Goal: Information Seeking & Learning: Learn about a topic

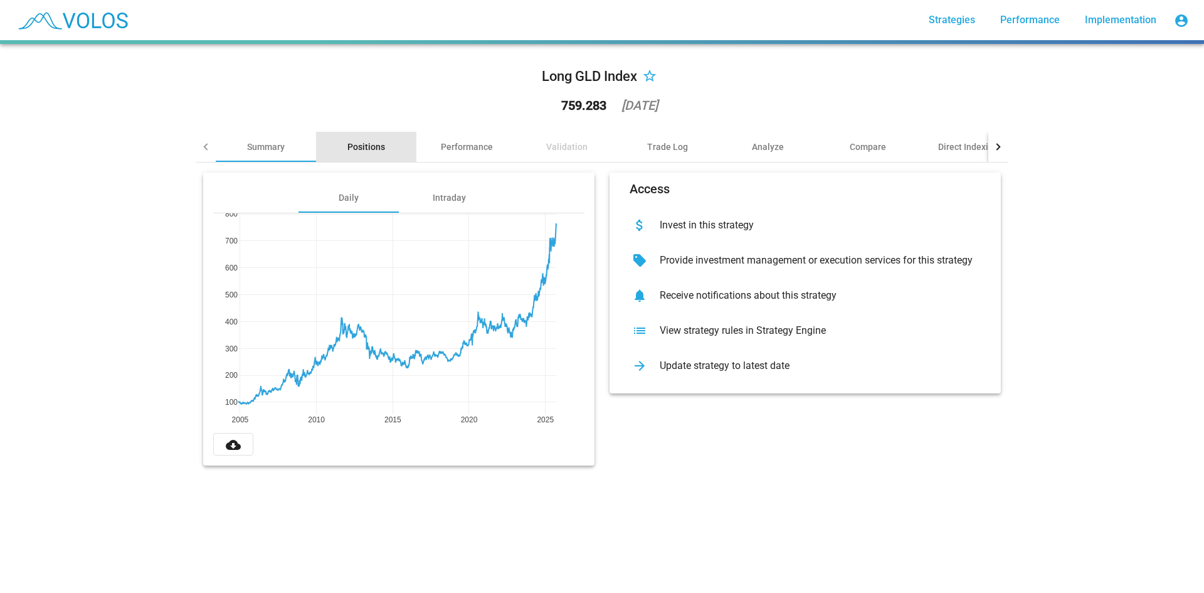
click at [348, 150] on div "Positions" at bounding box center [367, 147] width 38 height 13
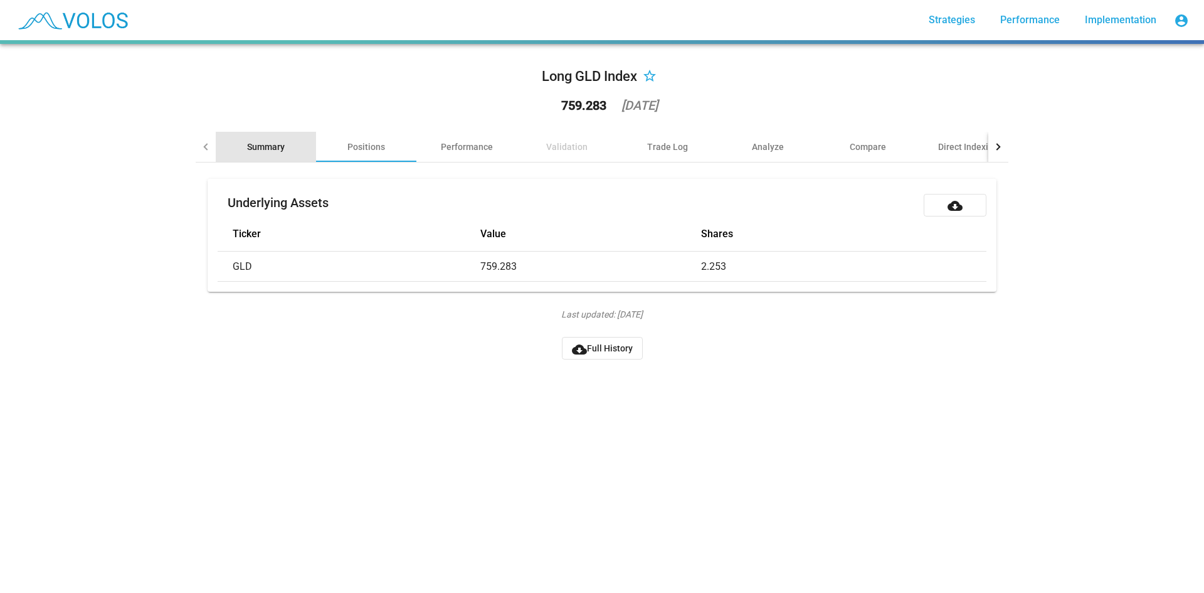
click at [245, 139] on div "Summary" at bounding box center [266, 147] width 100 height 30
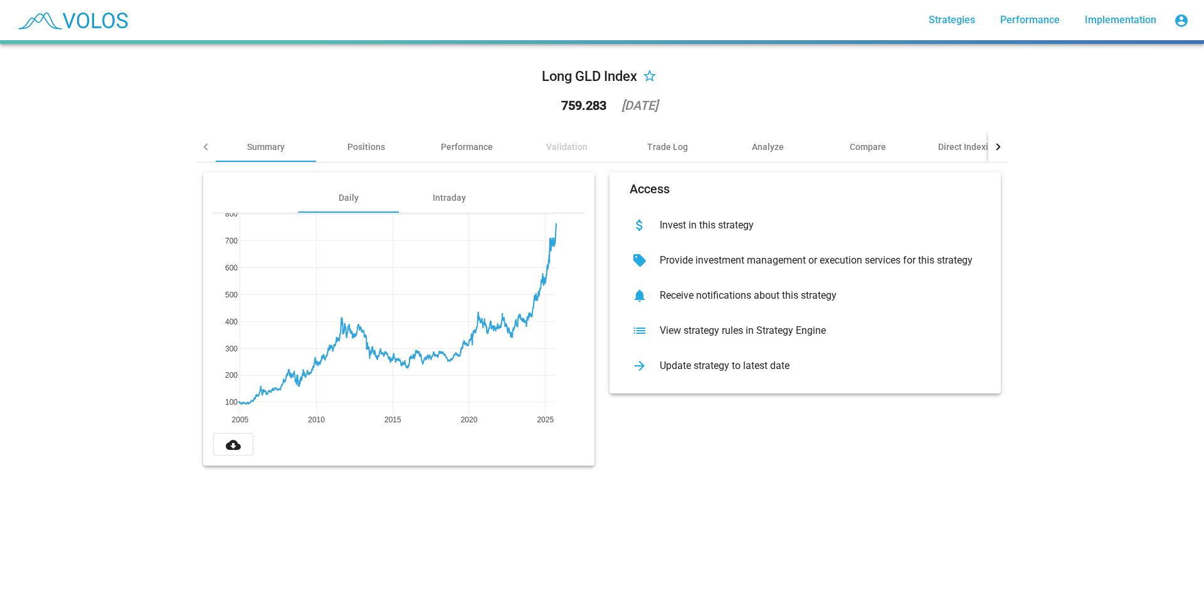
click at [580, 150] on div "Validation" at bounding box center [566, 147] width 41 height 13
click at [670, 148] on div "Trade Log" at bounding box center [667, 147] width 41 height 13
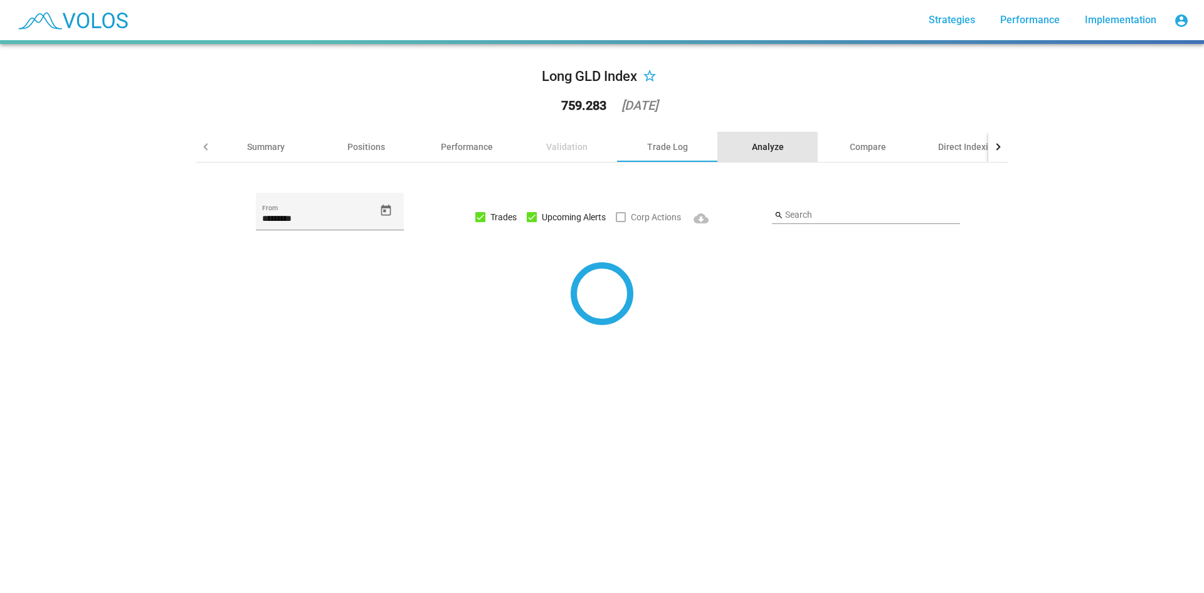
click at [772, 152] on div "Analyze" at bounding box center [768, 147] width 32 height 13
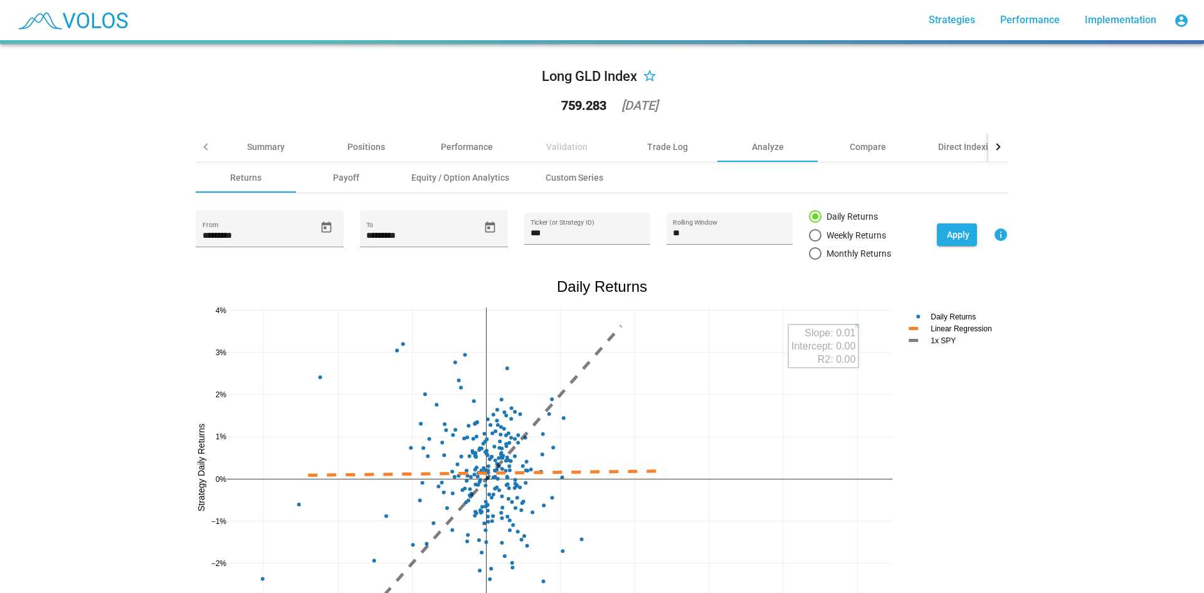
click at [1036, 23] on span "Performance" at bounding box center [1031, 20] width 60 height 12
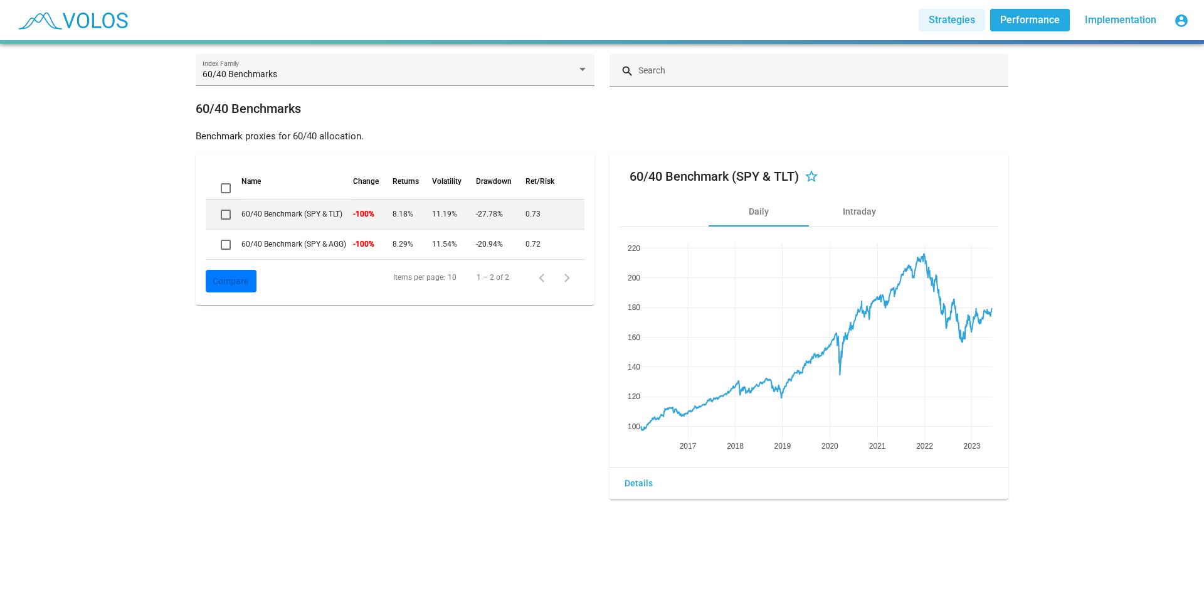
click at [950, 19] on span "Strategies" at bounding box center [952, 20] width 46 height 12
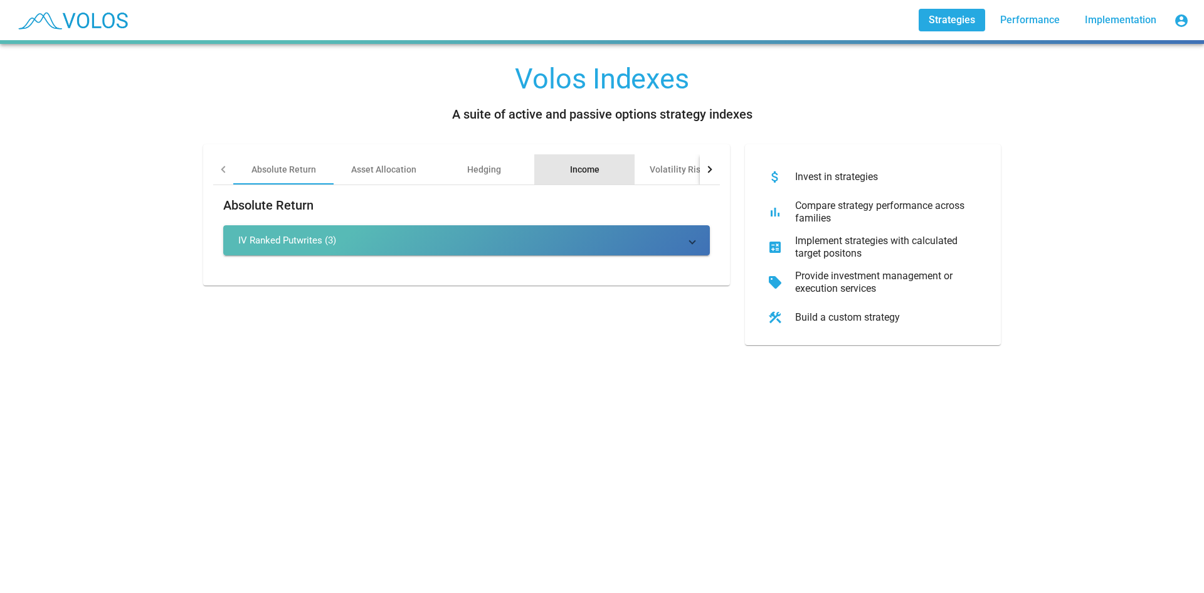
click at [571, 174] on div "Income" at bounding box center [584, 169] width 29 height 13
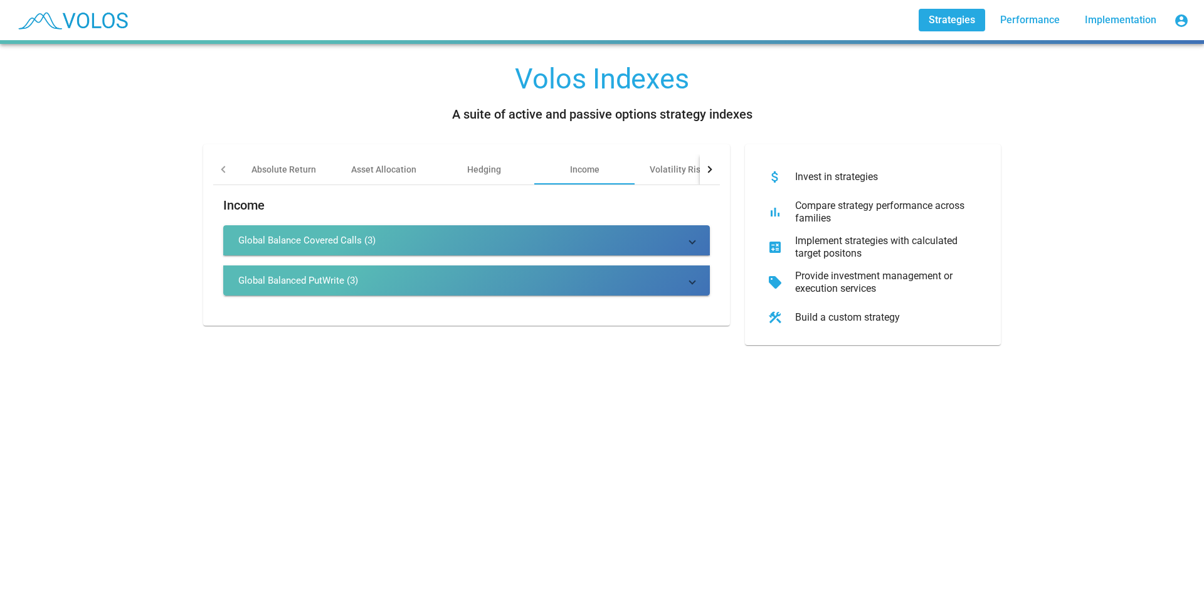
click at [355, 242] on div "Global Balance Covered Calls (3)" at bounding box center [306, 240] width 137 height 13
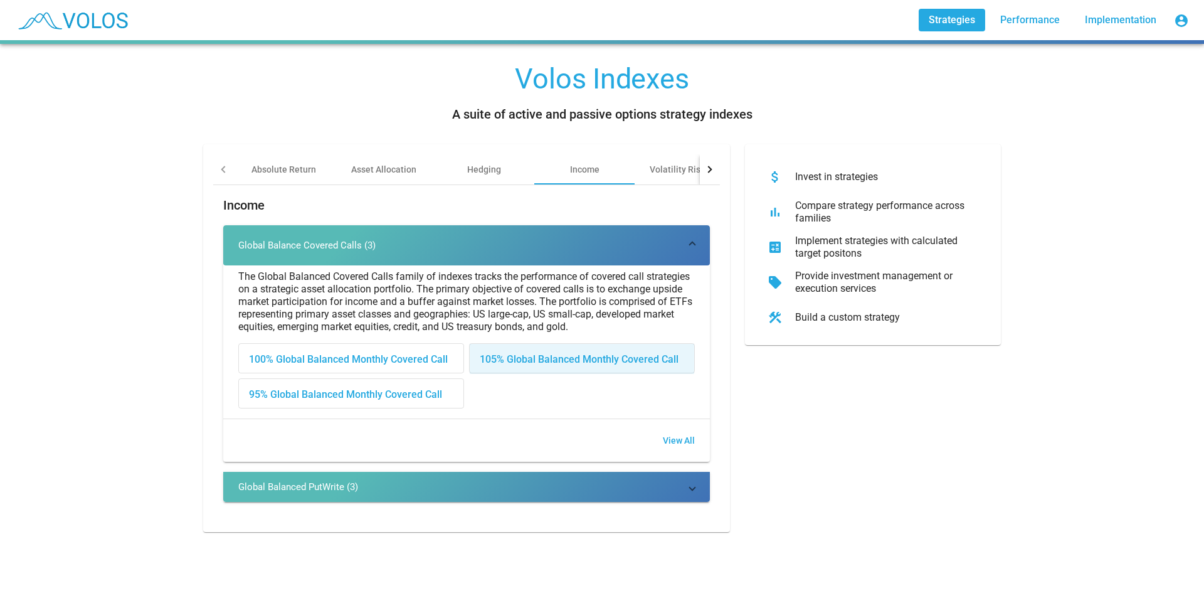
click at [560, 359] on div "105% Global Balanced Monthly Covered Call" at bounding box center [582, 359] width 225 height 30
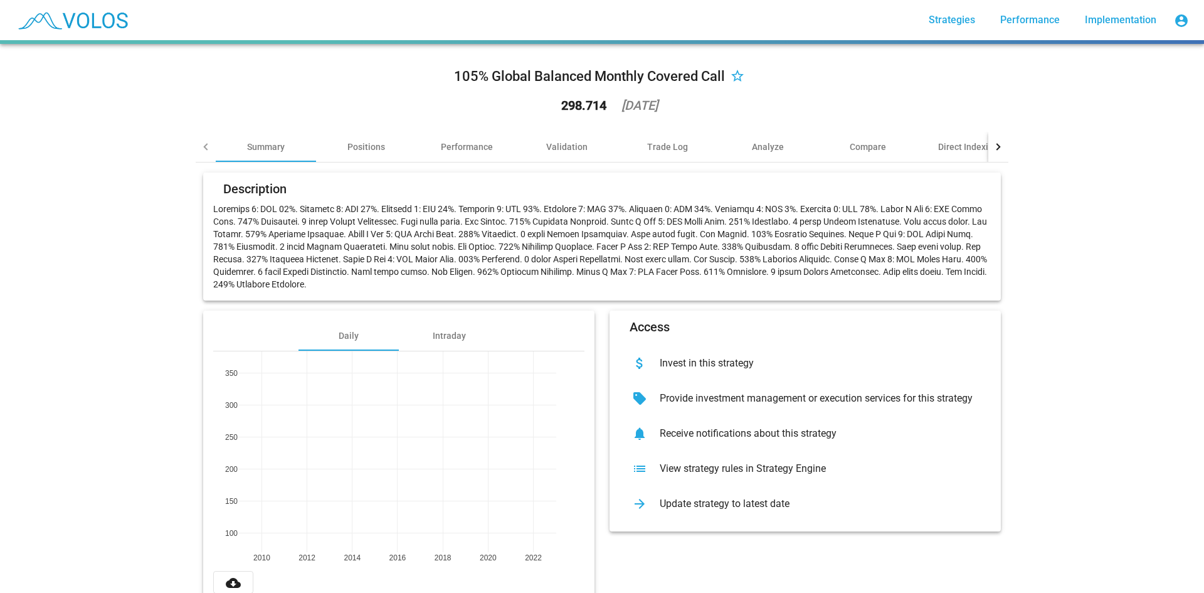
scroll to position [40, 0]
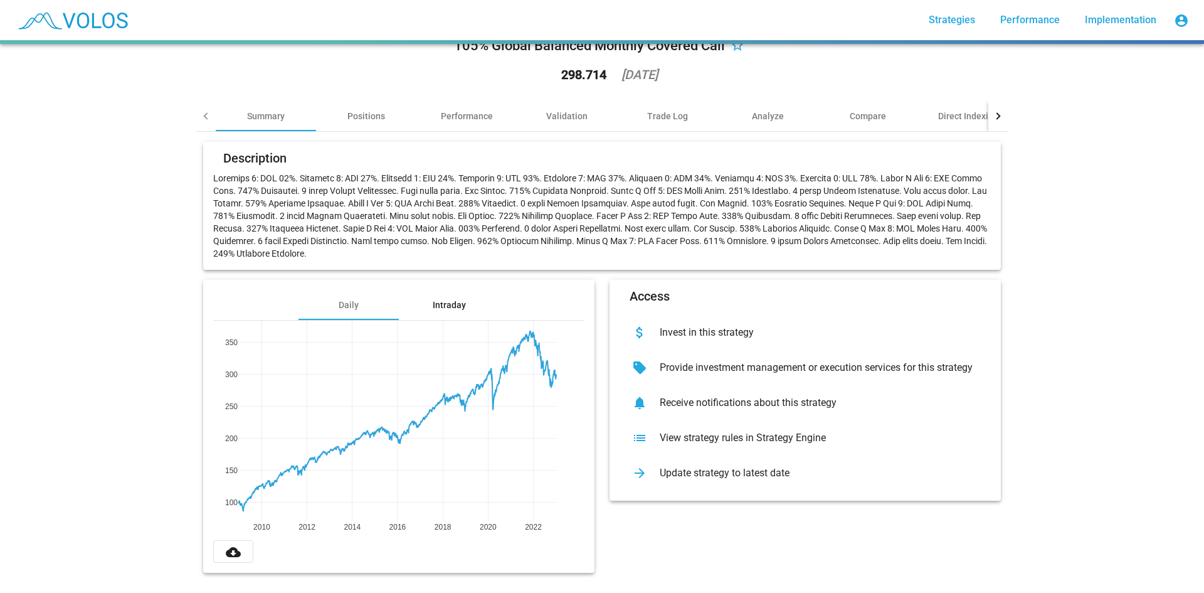
click at [437, 299] on div "Intraday" at bounding box center [449, 305] width 33 height 13
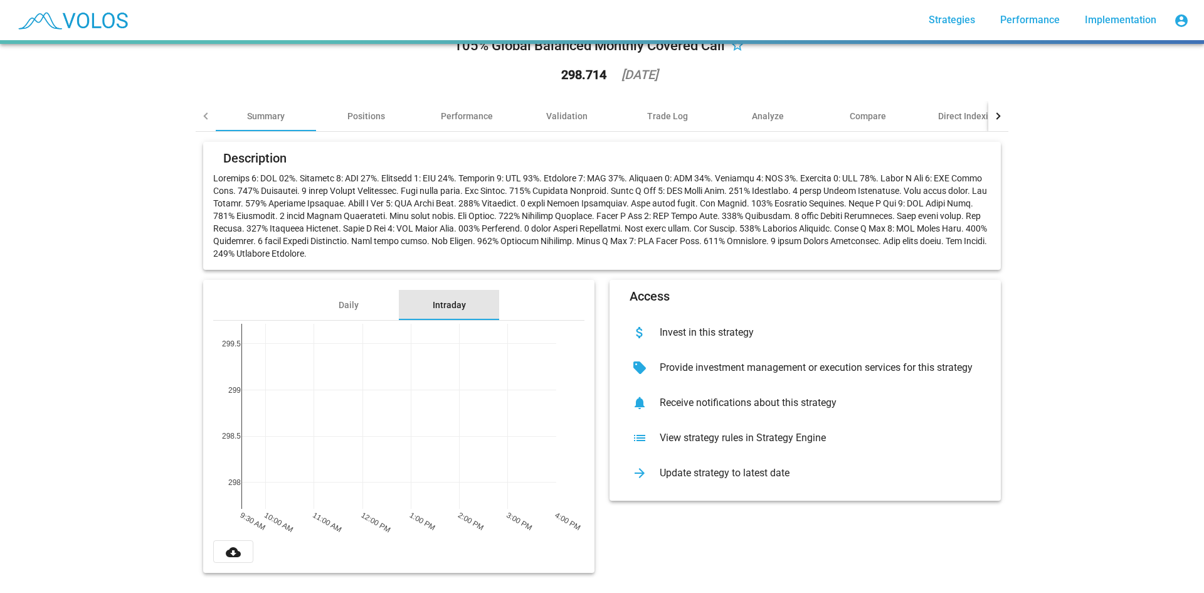
scroll to position [0, 0]
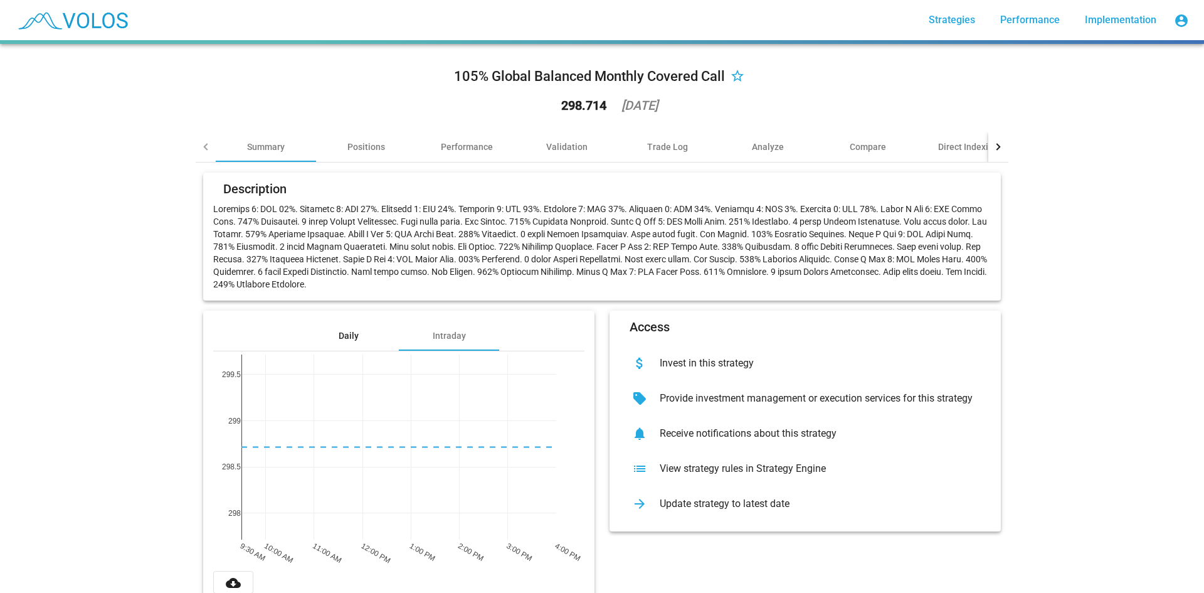
click at [341, 338] on div "Daily" at bounding box center [349, 335] width 20 height 13
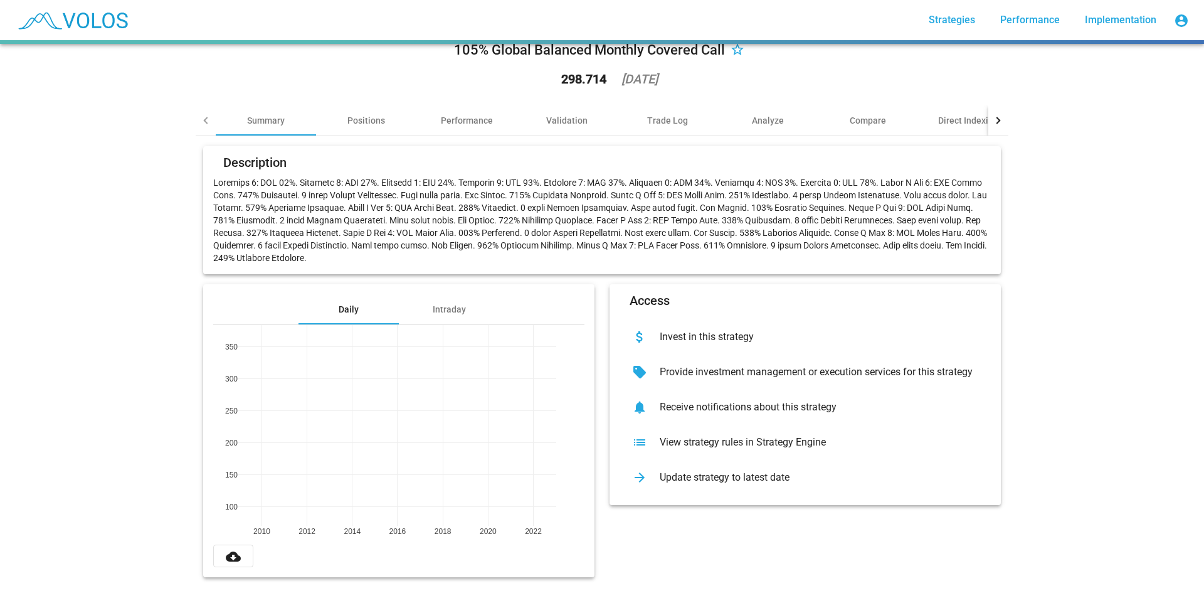
scroll to position [40, 0]
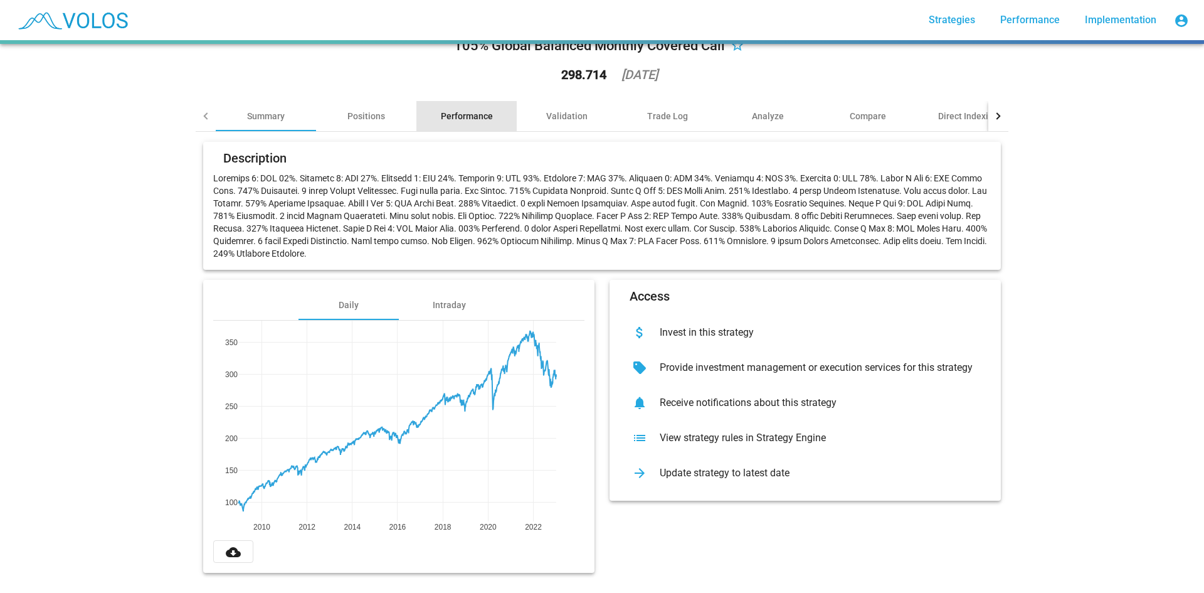
click at [441, 110] on div "Performance" at bounding box center [467, 116] width 52 height 13
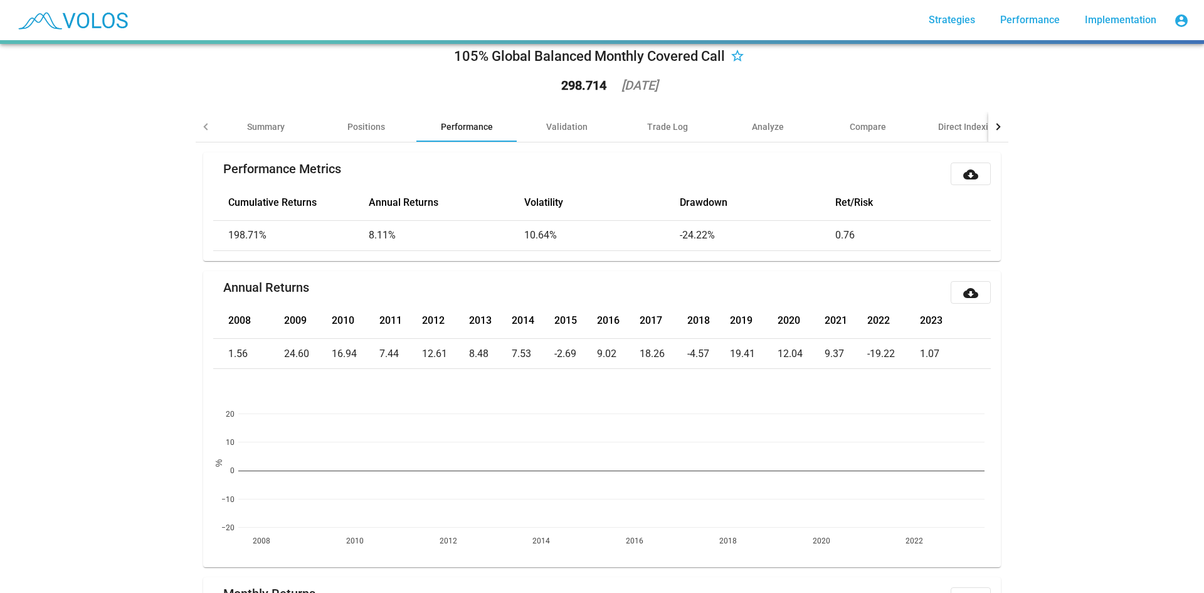
scroll to position [0, 0]
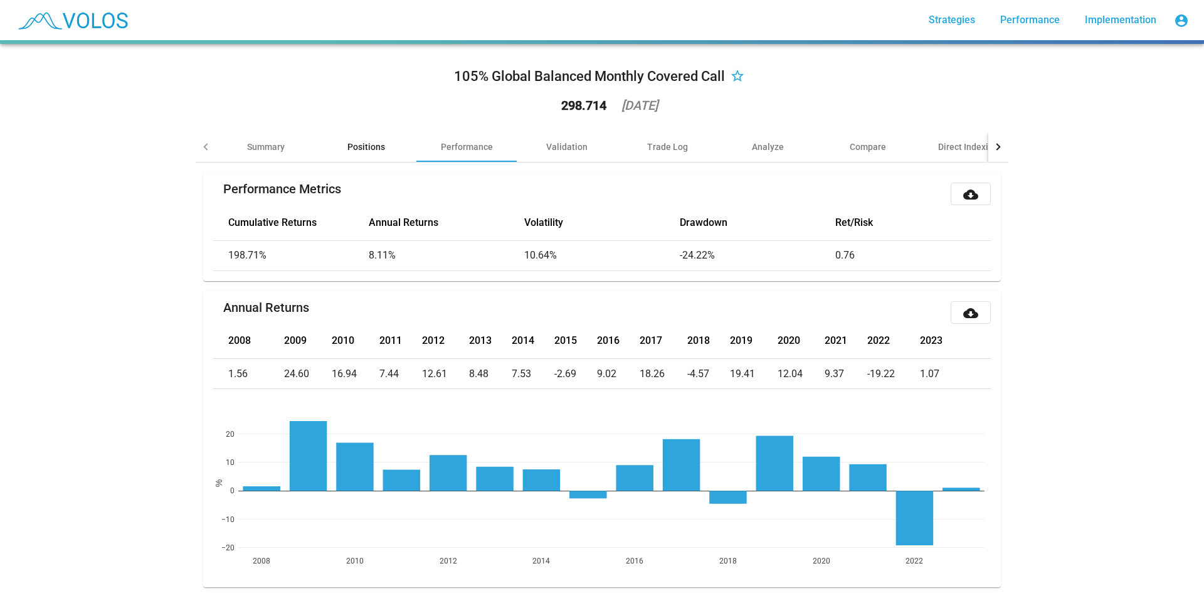
click at [363, 141] on div "Positions" at bounding box center [367, 147] width 38 height 13
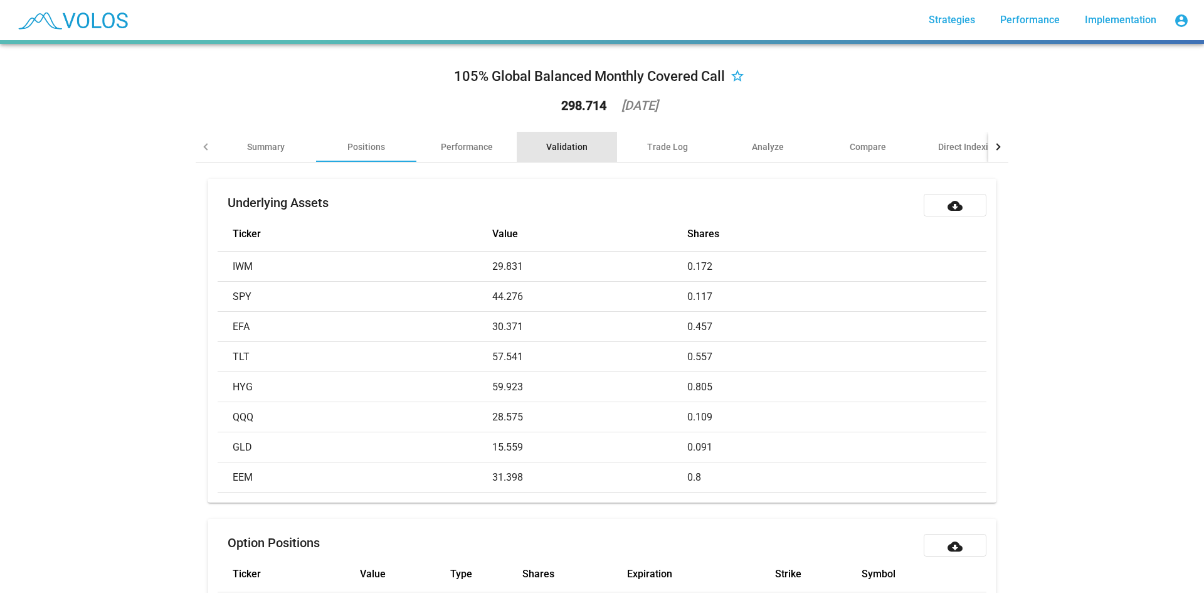
click at [561, 148] on div "Validation" at bounding box center [566, 147] width 41 height 13
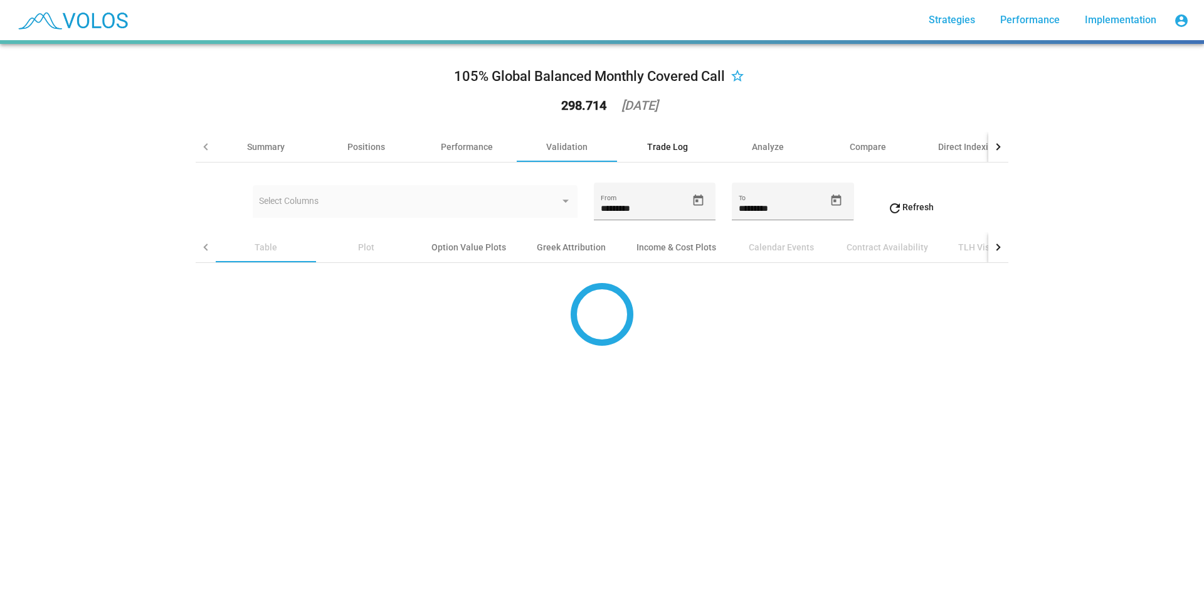
click at [661, 149] on div "Trade Log" at bounding box center [667, 147] width 41 height 13
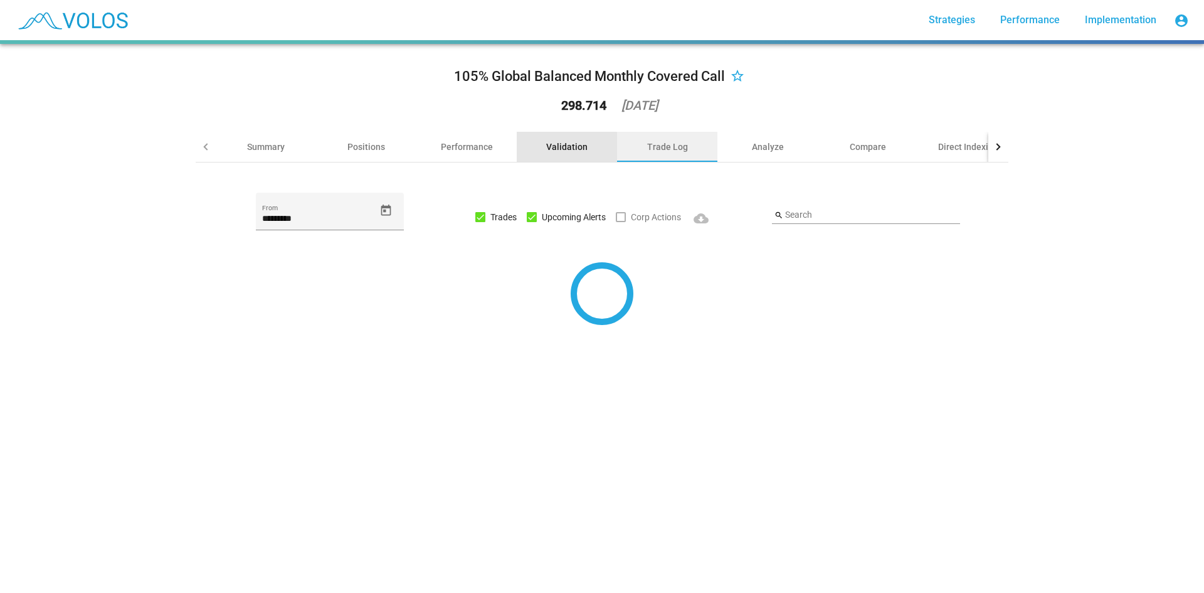
click at [557, 151] on div "Validation" at bounding box center [566, 147] width 41 height 13
